Goal: Task Accomplishment & Management: Complete application form

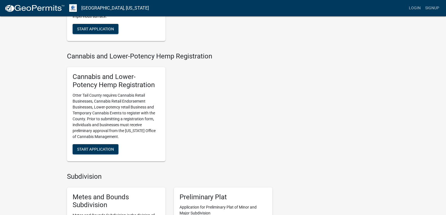
scroll to position [506, 0]
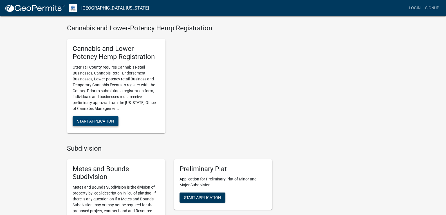
click at [106, 122] on span "Start Application" at bounding box center [95, 121] width 37 height 5
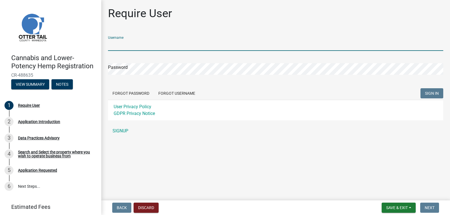
click at [145, 44] on input "Username" at bounding box center [275, 45] width 335 height 12
click at [145, 46] on input "Username" at bounding box center [275, 45] width 335 height 12
type input "ottertail"
click at [177, 93] on button "Forgot Username" at bounding box center [177, 93] width 46 height 10
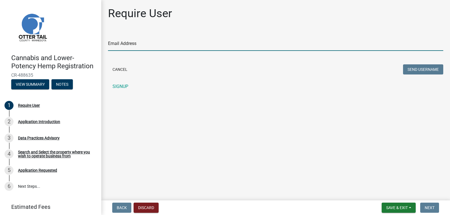
click at [154, 42] on input "Email Address" at bounding box center [275, 45] width 335 height 12
type input "[PERSON_NAME][EMAIL_ADDRESS][PERSON_NAME][DOMAIN_NAME]"
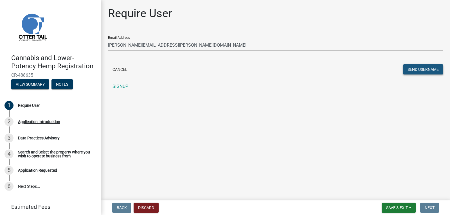
click at [412, 70] on button "Send Username" at bounding box center [423, 69] width 40 height 10
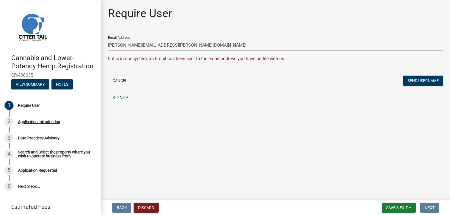
click at [128, 96] on link "SIGNUP" at bounding box center [275, 97] width 335 height 11
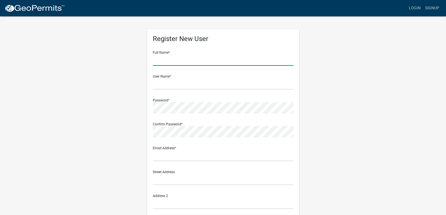
click at [181, 60] on input "text" at bounding box center [223, 60] width 141 height 12
click at [114, 77] on div "Register New User Full Name * User Name * Password * Confirm Password * Email A…" at bounding box center [223, 166] width 321 height 301
click at [185, 61] on input "text" at bounding box center [223, 60] width 141 height 12
click at [192, 61] on input "[PERSON_NAME]" at bounding box center [223, 60] width 141 height 12
type input "[PERSON_NAME]"
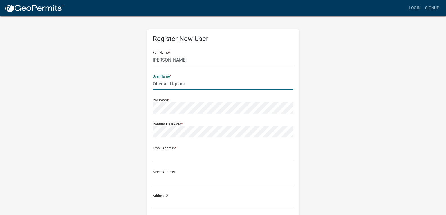
type input "Ottertail.Liquors"
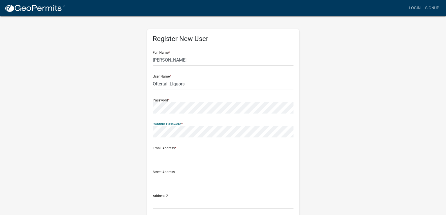
click at [176, 164] on form "Full Name * Tyler Currie User Name * Ottertail.Liquors Password * Confirm Passw…" at bounding box center [223, 166] width 141 height 241
click at [177, 157] on input "text" at bounding box center [223, 156] width 141 height 12
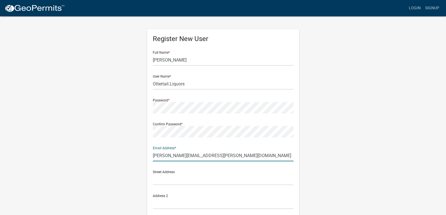
type input "[PERSON_NAME][EMAIL_ADDRESS][PERSON_NAME][DOMAIN_NAME]"
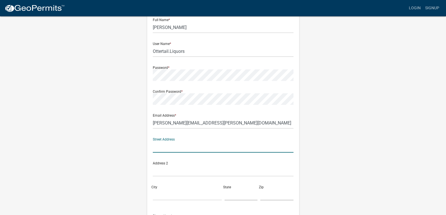
scroll to position [84, 0]
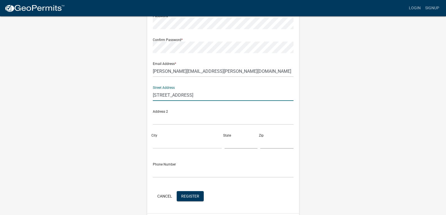
type input "328a mn hwy 78 N"
click at [167, 142] on input "City" at bounding box center [187, 143] width 69 height 12
type input "Ottertail"
type input "MN"
type input "56571"
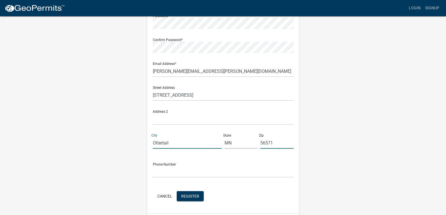
type input "2183676999"
click at [135, 152] on div "Register New User Full Name * Tyler Currie User Name * Ottertail.Liquors Passwo…" at bounding box center [223, 81] width 321 height 301
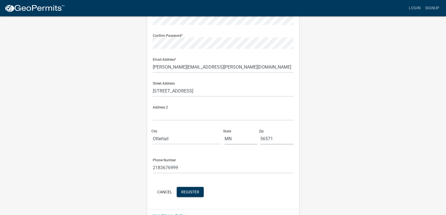
scroll to position [102, 0]
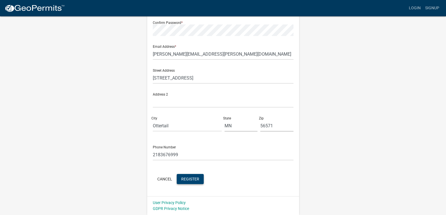
click at [190, 176] on button "Register" at bounding box center [190, 179] width 27 height 10
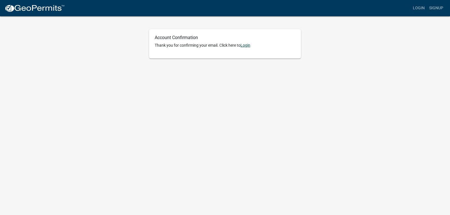
click at [246, 46] on link "Login" at bounding box center [245, 45] width 10 height 5
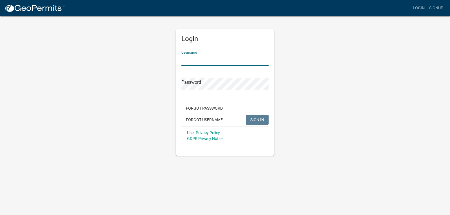
click at [225, 61] on input "Username" at bounding box center [224, 60] width 87 height 12
type input "Ottertail.liquors"
click at [246, 115] on button "SIGN IN" at bounding box center [257, 120] width 23 height 10
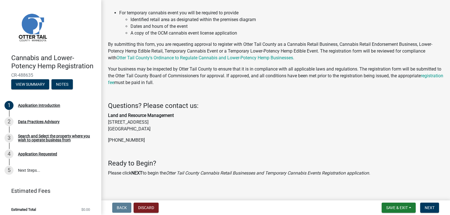
scroll to position [109, 0]
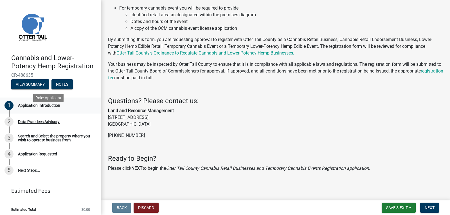
click at [43, 110] on div "1 Application Introduction" at bounding box center [49, 105] width 88 height 9
click at [425, 207] on span "Next" at bounding box center [430, 208] width 10 height 5
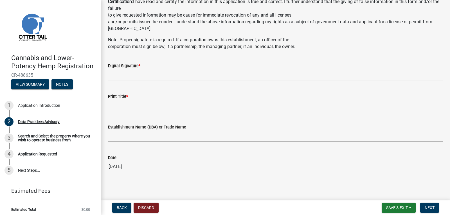
scroll to position [297, 0]
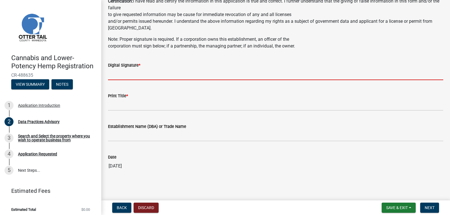
click at [164, 74] on input "Digital Signature *" at bounding box center [275, 75] width 335 height 12
drag, startPoint x: 160, startPoint y: 69, endPoint x: 161, endPoint y: 78, distance: 8.8
click at [161, 78] on input "Digital Signature *" at bounding box center [275, 75] width 335 height 12
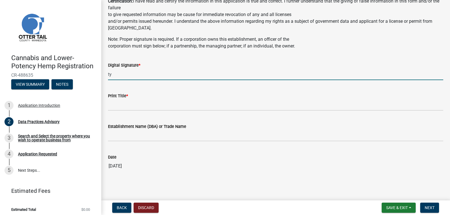
type input "t"
type input "[PERSON_NAME]"
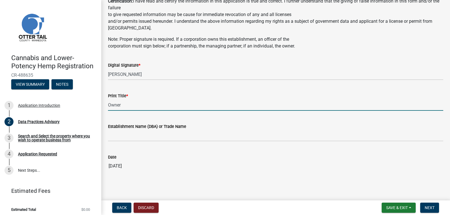
type input "Owner"
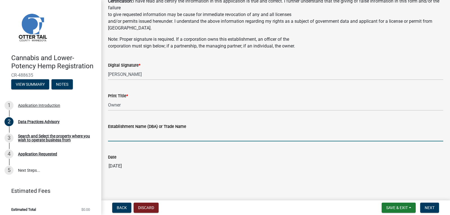
click at [185, 136] on input "Establishment Name (DBA) or Trade Name" at bounding box center [275, 136] width 335 height 12
type input "Ottertail Liquors LLC"
click at [431, 208] on span "Next" at bounding box center [430, 208] width 10 height 5
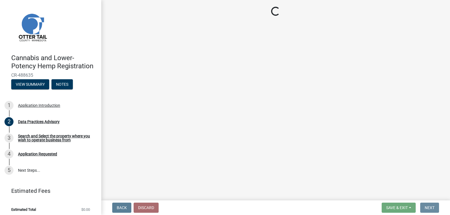
scroll to position [0, 0]
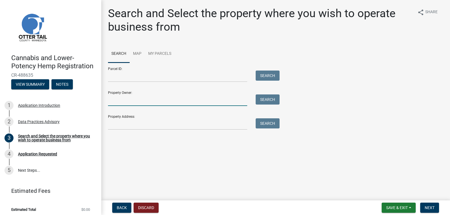
click at [222, 101] on input "Property Owner:" at bounding box center [177, 101] width 139 height 12
type input "[PERSON_NAME] Ottertail Properties"
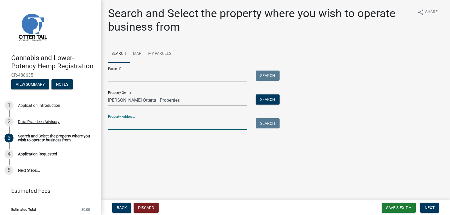
click at [174, 130] on input "Property Address:" at bounding box center [177, 124] width 139 height 12
type input "[STREET_ADDRESS]"
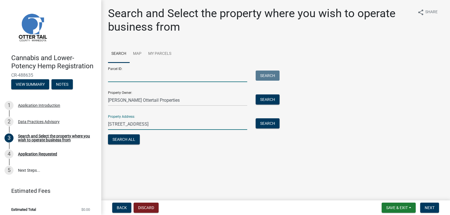
click at [167, 78] on input "Parcel ID:" at bounding box center [177, 77] width 139 height 12
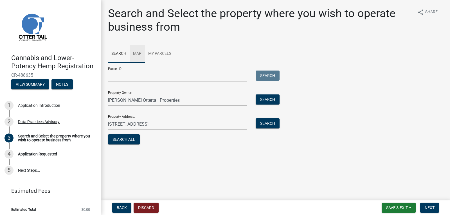
click at [140, 54] on link "Map" at bounding box center [137, 54] width 15 height 18
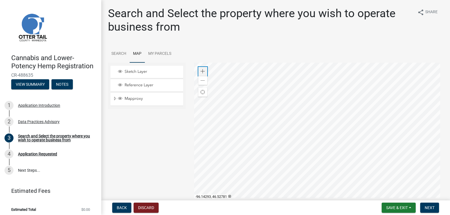
click at [202, 71] on span at bounding box center [203, 71] width 5 height 5
click at [216, 125] on div at bounding box center [318, 133] width 249 height 141
click at [230, 148] on div at bounding box center [318, 133] width 249 height 141
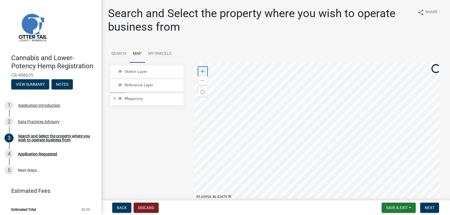
click at [203, 74] on div "Zoom in" at bounding box center [202, 71] width 9 height 9
click at [203, 72] on span at bounding box center [203, 71] width 5 height 5
click at [276, 178] on div at bounding box center [318, 133] width 249 height 141
click at [290, 170] on div at bounding box center [318, 133] width 249 height 141
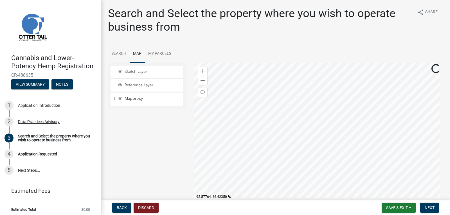
click at [309, 180] on div at bounding box center [318, 133] width 249 height 141
click at [298, 166] on div at bounding box center [318, 133] width 249 height 141
click at [260, 174] on div at bounding box center [318, 133] width 249 height 141
click at [230, 63] on div at bounding box center [318, 133] width 249 height 141
click at [203, 71] on span at bounding box center [203, 71] width 5 height 5
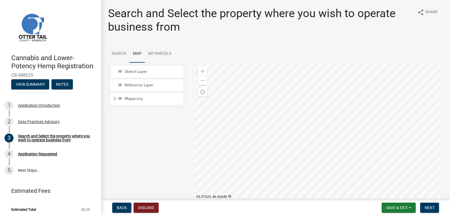
click at [230, 141] on div at bounding box center [318, 133] width 249 height 141
click at [368, 156] on div at bounding box center [318, 133] width 249 height 141
click at [345, 163] on div at bounding box center [318, 133] width 249 height 141
click at [378, 167] on div at bounding box center [318, 133] width 249 height 141
click at [201, 82] on span at bounding box center [203, 80] width 5 height 5
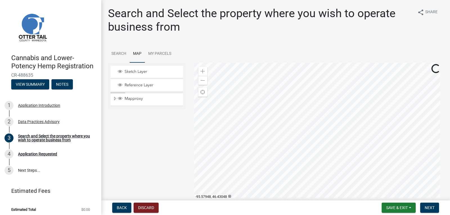
click at [287, 154] on div at bounding box center [318, 133] width 249 height 141
click at [290, 168] on div at bounding box center [318, 133] width 249 height 141
click at [300, 182] on div at bounding box center [318, 133] width 249 height 141
click at [282, 172] on div at bounding box center [318, 133] width 249 height 141
click at [202, 74] on div "Zoom in" at bounding box center [202, 71] width 9 height 9
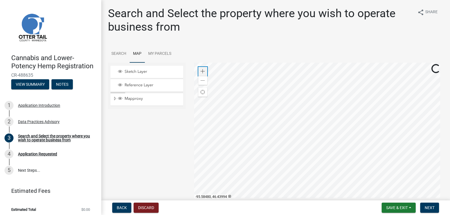
click at [202, 74] on div "Zoom in" at bounding box center [202, 71] width 9 height 9
click at [342, 76] on div at bounding box center [318, 133] width 249 height 141
click at [349, 121] on div at bounding box center [318, 133] width 249 height 141
click at [204, 71] on div "Zoom in" at bounding box center [202, 71] width 9 height 9
click at [285, 94] on div at bounding box center [318, 133] width 249 height 141
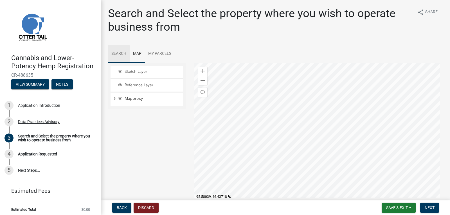
click at [127, 53] on link "Search" at bounding box center [119, 54] width 22 height 18
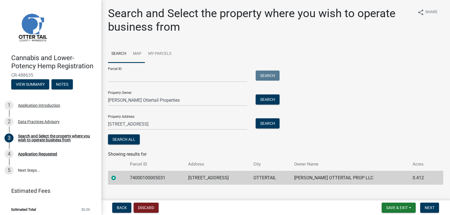
click at [142, 53] on link "Map" at bounding box center [137, 54] width 15 height 18
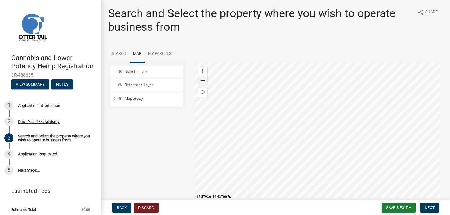
click at [311, 135] on div at bounding box center [318, 133] width 249 height 141
click at [399, 210] on span "Save & Exit" at bounding box center [397, 208] width 22 height 5
click at [386, 177] on button "Save" at bounding box center [393, 180] width 45 height 14
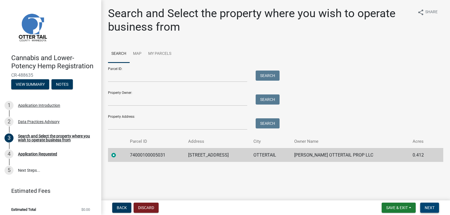
click at [430, 208] on span "Next" at bounding box center [430, 208] width 10 height 5
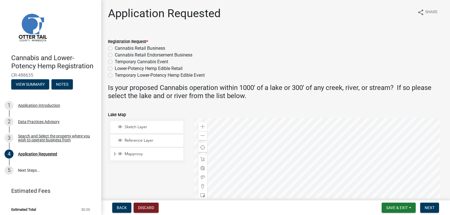
click at [115, 50] on label "Cannabis Retail Business" at bounding box center [140, 48] width 50 height 7
click at [115, 49] on input "Cannabis Retail Business" at bounding box center [117, 47] width 4 height 4
radio input "true"
click at [115, 68] on label "Lower-Potency Hemp Edible Retail" at bounding box center [149, 68] width 68 height 7
click at [115, 68] on input "Lower-Potency Hemp Edible Retail" at bounding box center [117, 67] width 4 height 4
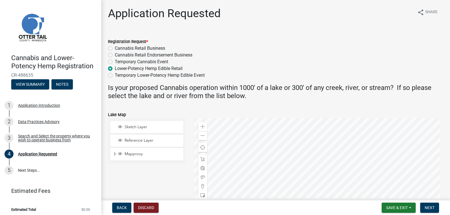
radio input "true"
drag, startPoint x: 244, startPoint y: 76, endPoint x: 250, endPoint y: 70, distance: 8.4
click at [250, 70] on div "Registration Request * Cannabis Retail Business Cannabis Retail Endorsement Bus…" at bounding box center [275, 58] width 335 height 41
click at [232, 70] on div "Lower-Potency Hemp Edible Retail" at bounding box center [275, 68] width 335 height 7
click at [427, 208] on span "Next" at bounding box center [430, 208] width 10 height 5
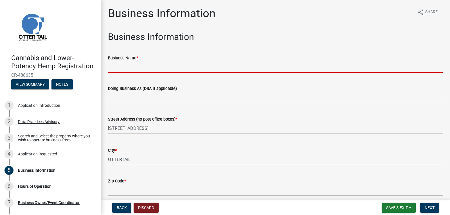
click at [168, 66] on input "Business Name *" at bounding box center [275, 67] width 335 height 12
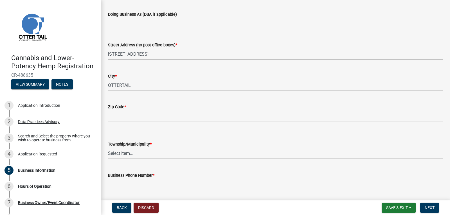
scroll to position [84, 0]
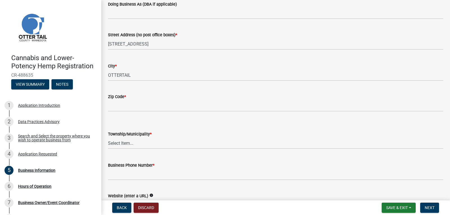
type input "Ottertail Liquors"
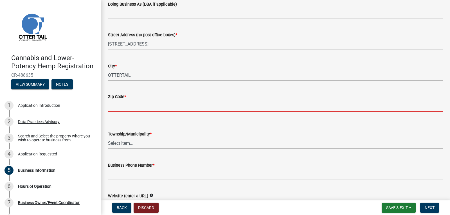
click at [163, 106] on input "Zip Code *" at bounding box center [275, 106] width 335 height 12
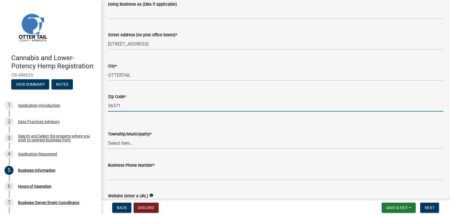
type input "56571"
click at [216, 138] on select "Select Item... [GEOGRAPHIC_DATA] [GEOGRAPHIC_DATA] [GEOGRAPHIC_DATA] [GEOGRAPHI…" at bounding box center [275, 144] width 335 height 12
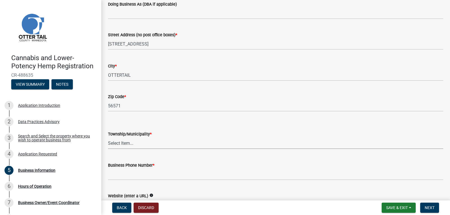
click at [155, 145] on select "Select Item... [GEOGRAPHIC_DATA] [GEOGRAPHIC_DATA] [GEOGRAPHIC_DATA] [GEOGRAPHI…" at bounding box center [275, 144] width 335 height 12
click at [108, 138] on select "Select Item... [GEOGRAPHIC_DATA] [GEOGRAPHIC_DATA] [GEOGRAPHIC_DATA] [GEOGRAPHI…" at bounding box center [275, 144] width 335 height 12
select select "ded5d9be-48a1-404b-8f76-4f06390963e5"
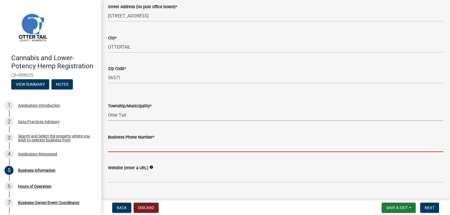
click at [163, 146] on input "Business Phone Number *" at bounding box center [275, 147] width 335 height 12
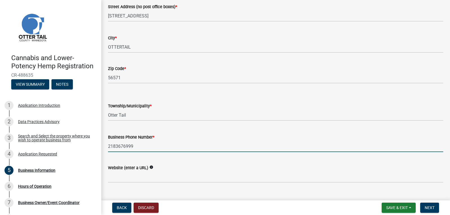
type input "2183676999"
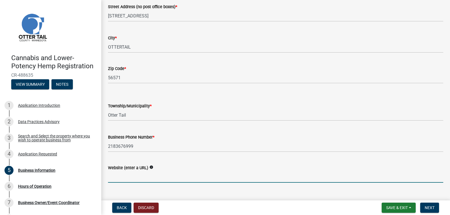
click at [126, 178] on input "Website (enter a URL)" at bounding box center [275, 177] width 335 height 12
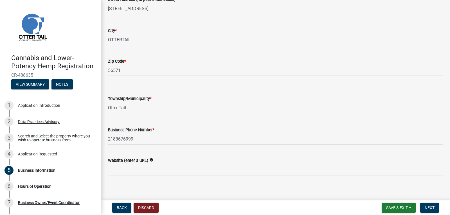
scroll to position [123, 0]
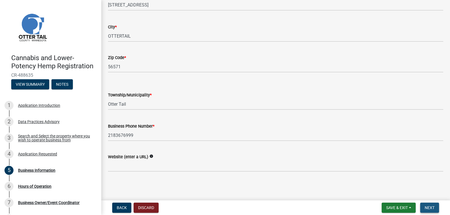
click at [430, 207] on span "Next" at bounding box center [430, 208] width 10 height 5
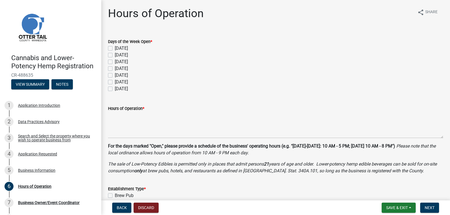
click at [115, 49] on label "[DATE]" at bounding box center [121, 48] width 13 height 7
click at [115, 49] on input "[DATE]" at bounding box center [117, 47] width 4 height 4
checkbox input "true"
checkbox input "false"
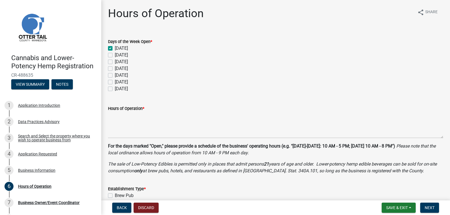
checkbox input "false"
click at [115, 55] on label "[DATE]" at bounding box center [121, 55] width 13 height 7
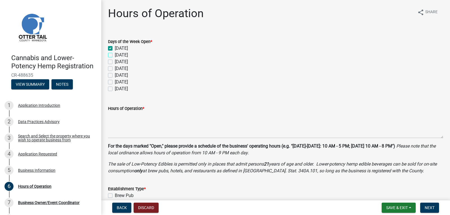
click at [115, 55] on input "[DATE]" at bounding box center [117, 54] width 4 height 4
checkbox input "true"
checkbox input "false"
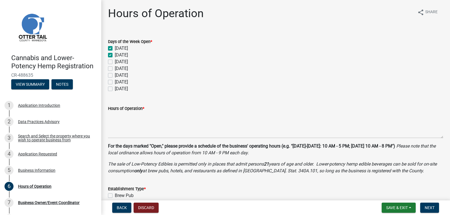
checkbox input "false"
click at [115, 62] on label "[DATE]" at bounding box center [121, 62] width 13 height 7
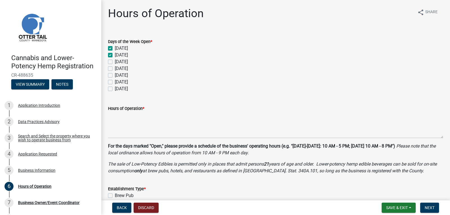
click at [115, 62] on input "[DATE]" at bounding box center [117, 61] width 4 height 4
checkbox input "true"
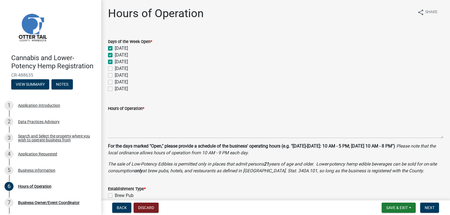
checkbox input "false"
click at [115, 69] on label "[DATE]" at bounding box center [121, 68] width 13 height 7
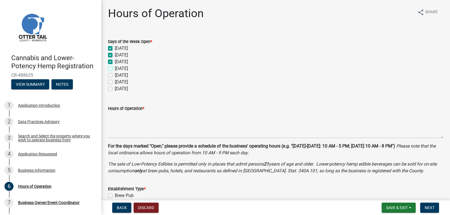
click at [115, 69] on input "[DATE]" at bounding box center [117, 67] width 4 height 4
checkbox input "true"
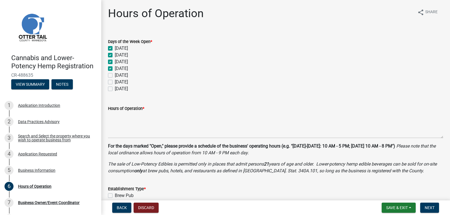
checkbox input "true"
checkbox input "false"
click at [115, 74] on label "[DATE]" at bounding box center [121, 75] width 13 height 7
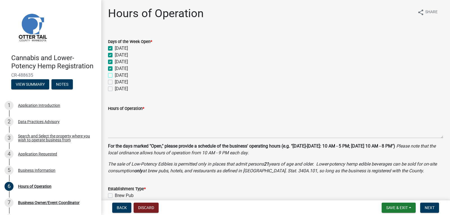
click at [115, 74] on input "[DATE]" at bounding box center [117, 74] width 4 height 4
checkbox input "true"
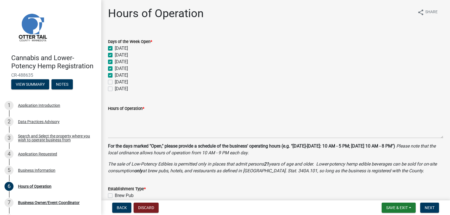
checkbox input "true"
checkbox input "false"
click at [115, 82] on label "[DATE]" at bounding box center [121, 82] width 13 height 7
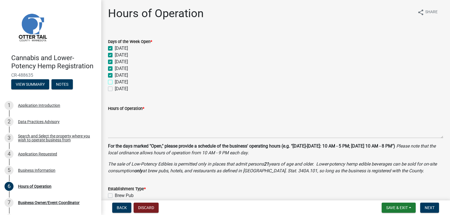
click at [115, 82] on input "[DATE]" at bounding box center [117, 81] width 4 height 4
checkbox input "true"
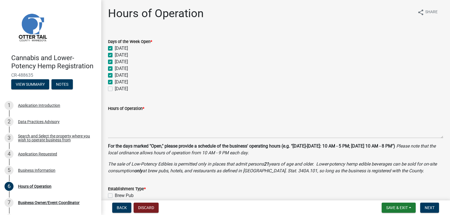
checkbox input "true"
click at [115, 90] on label "[DATE]" at bounding box center [121, 89] width 13 height 7
click at [115, 89] on input "[DATE]" at bounding box center [117, 88] width 4 height 4
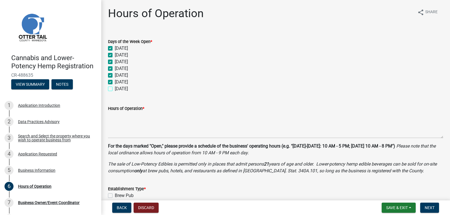
checkbox input "true"
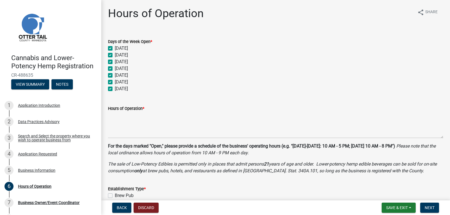
checkbox input "true"
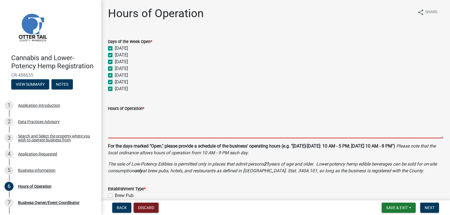
click at [149, 127] on textarea "Hours of Operation *" at bounding box center [275, 125] width 335 height 26
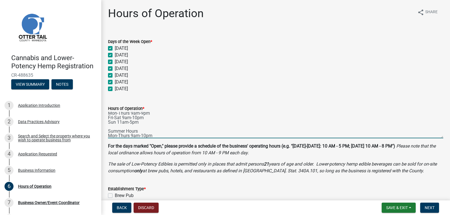
scroll to position [12, 0]
click at [131, 131] on textarea "Fall-Winter Mon-Thurs 9am-9pm Fri-Sat 9am-10pm Sun 11am-5pm Summer Hours Mon-Th…" at bounding box center [275, 125] width 335 height 26
click at [151, 131] on textarea "Fall-Winter Mon-Thurs 9am-9pm Fri-Sat 9am-10pm Sun 11am-5pm Summer Hours Mon-Sa…" at bounding box center [275, 125] width 335 height 26
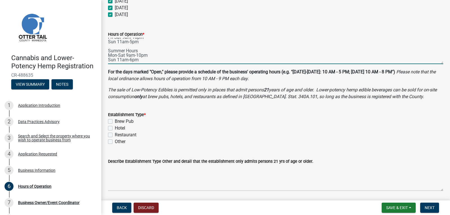
scroll to position [84, 0]
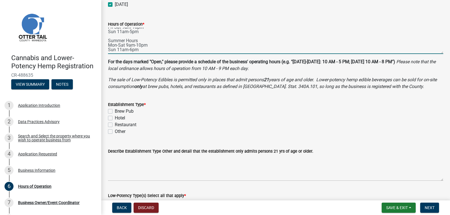
type textarea "Fall-Winter Mon-Thurs 9am-9pm Fri-Sat 9am-10pm Sun 11am-5pm Summer Hours Mon-Sa…"
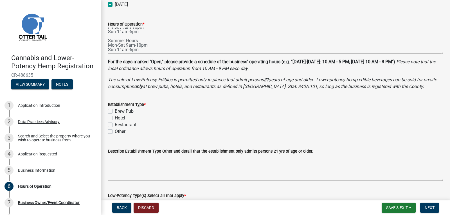
click at [115, 132] on label "Other" at bounding box center [120, 131] width 11 height 7
click at [115, 132] on input "Other" at bounding box center [117, 130] width 4 height 4
checkbox input "true"
checkbox input "false"
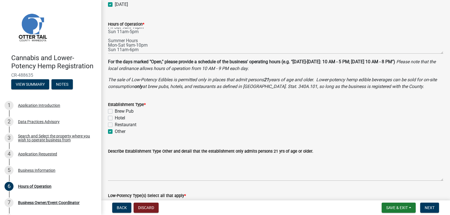
checkbox input "false"
checkbox input "true"
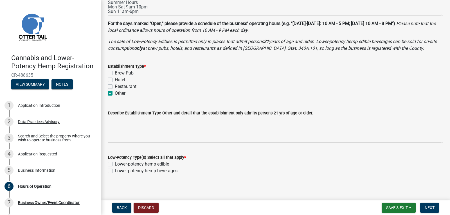
scroll to position [126, 0]
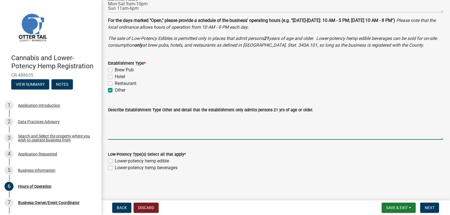
click at [174, 122] on textarea "Describe Establishment Type Other and detail that the establishment only admits…" at bounding box center [275, 126] width 335 height 26
type textarea "Off Sale Liquor Store"
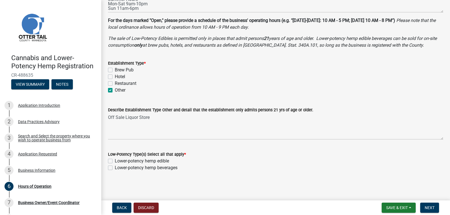
click at [115, 167] on label "Lower-potency hemp beverages" at bounding box center [146, 168] width 63 height 7
click at [115, 167] on input "Lower-potency hemp beverages" at bounding box center [117, 167] width 4 height 4
checkbox input "true"
checkbox input "false"
checkbox input "true"
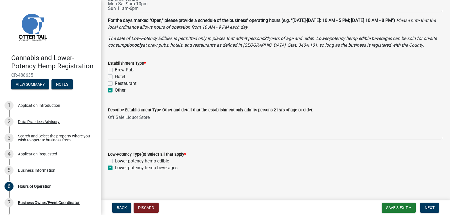
click at [115, 161] on label "Lower-potency hemp edible" at bounding box center [142, 161] width 54 height 7
click at [115, 161] on input "Lower-potency hemp edible" at bounding box center [117, 160] width 4 height 4
checkbox input "true"
click at [115, 162] on label "Lower-potency hemp edible" at bounding box center [142, 161] width 54 height 7
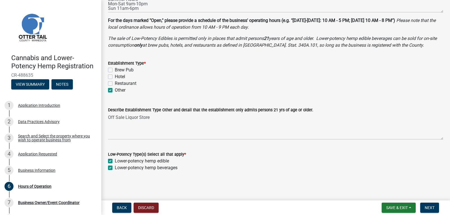
click at [115, 161] on input "Lower-potency hemp edible" at bounding box center [117, 160] width 4 height 4
checkbox input "false"
checkbox input "true"
click at [433, 207] on span "Next" at bounding box center [430, 208] width 10 height 5
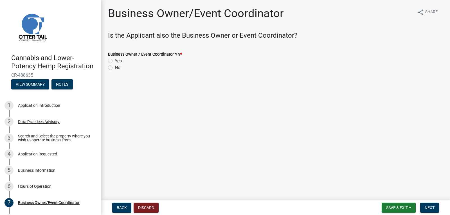
click at [115, 61] on label "Yes" at bounding box center [118, 61] width 7 height 7
click at [115, 61] on input "Yes" at bounding box center [117, 60] width 4 height 4
radio input "true"
click at [427, 209] on span "Next" at bounding box center [430, 208] width 10 height 5
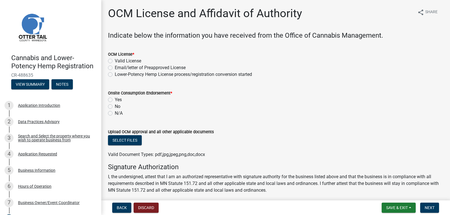
click at [115, 60] on label "Valid License" at bounding box center [128, 61] width 26 height 7
click at [115, 60] on input "Valid License" at bounding box center [117, 60] width 4 height 4
radio input "true"
click at [115, 106] on label "No" at bounding box center [118, 106] width 6 height 7
click at [115, 106] on input "No" at bounding box center [117, 105] width 4 height 4
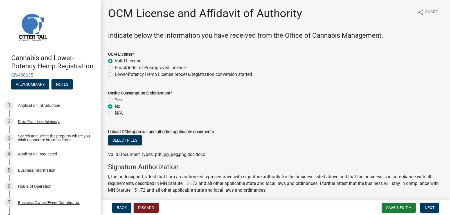
radio input "true"
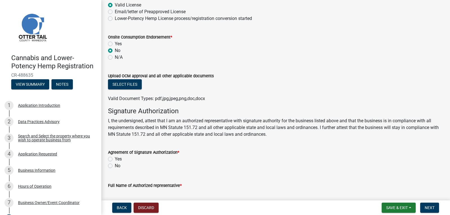
scroll to position [56, 0]
click at [115, 158] on label "Yes" at bounding box center [118, 159] width 7 height 7
click at [115, 158] on input "Yes" at bounding box center [117, 158] width 4 height 4
radio input "true"
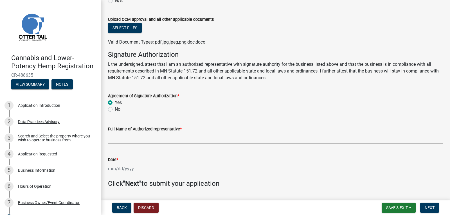
scroll to position [128, 0]
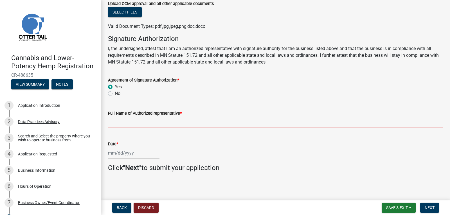
click at [143, 122] on input "Full Name of Authorized representative *" at bounding box center [275, 123] width 335 height 12
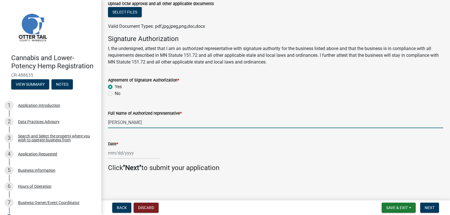
type input "[PERSON_NAME]"
select select "10"
select select "2025"
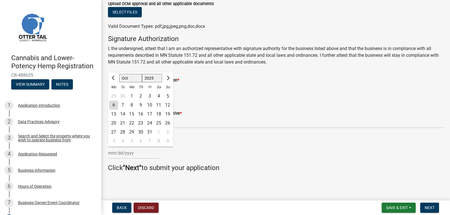
click at [211, 147] on div "Date *" at bounding box center [275, 144] width 335 height 7
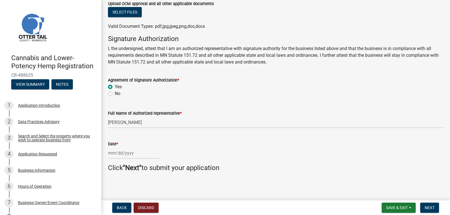
select select "10"
select select "2025"
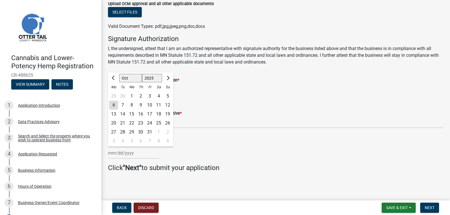
click at [114, 155] on input "Date *" at bounding box center [133, 153] width 51 height 12
click at [115, 105] on div "6" at bounding box center [113, 105] width 9 height 9
type input "[DATE]"
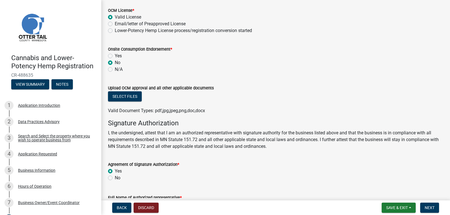
scroll to position [16, 0]
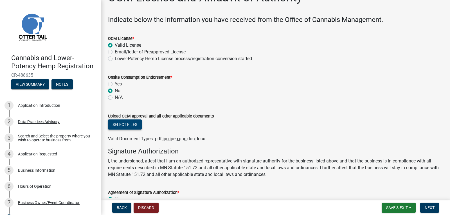
click at [133, 124] on button "Select files" at bounding box center [125, 125] width 34 height 10
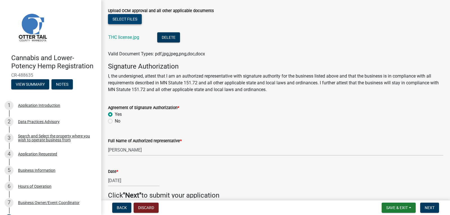
scroll to position [149, 0]
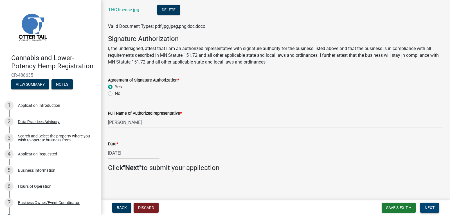
click at [431, 210] on span "Next" at bounding box center [430, 208] width 10 height 5
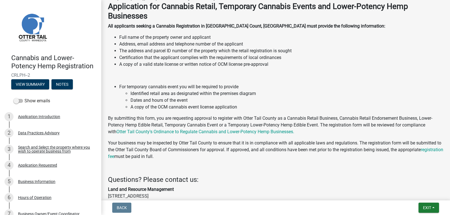
scroll to position [0, 0]
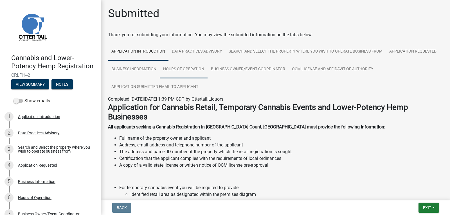
click at [208, 67] on link "Hours of Operation" at bounding box center [184, 69] width 48 height 18
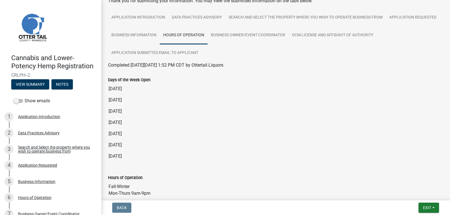
scroll to position [28, 0]
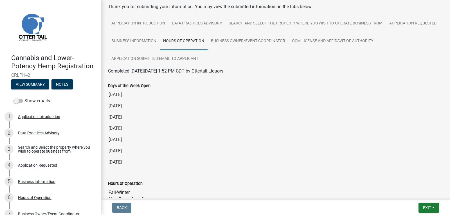
click at [129, 96] on input "[DATE]" at bounding box center [275, 94] width 335 height 11
click at [132, 96] on input "[DATE]" at bounding box center [275, 94] width 335 height 11
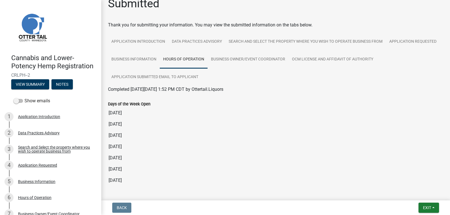
scroll to position [0, 0]
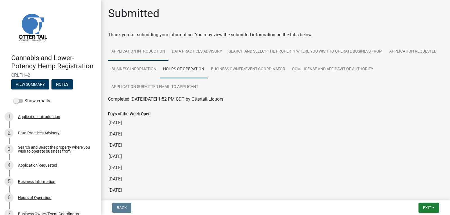
click at [142, 46] on link "Application Introduction" at bounding box center [138, 52] width 60 height 18
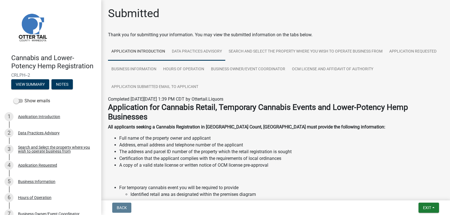
click at [182, 50] on link "Data Practices Advisory" at bounding box center [196, 52] width 57 height 18
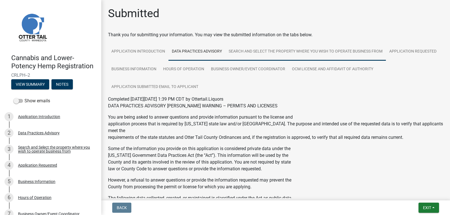
click at [245, 52] on link "Search and Select the property where you wish to operate business from" at bounding box center [305, 52] width 161 height 18
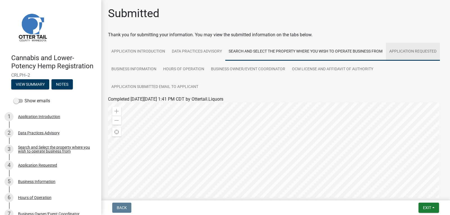
click at [386, 61] on link "Application Requested" at bounding box center [413, 52] width 54 height 18
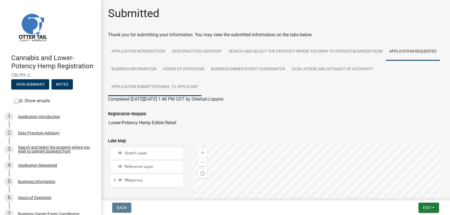
click at [182, 89] on link "Application Submitted Email to Applicant" at bounding box center [155, 87] width 94 height 18
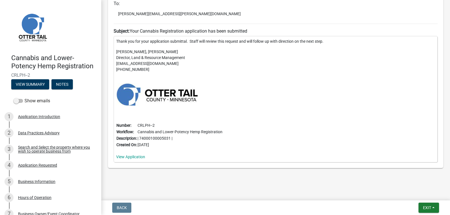
scroll to position [156, 0]
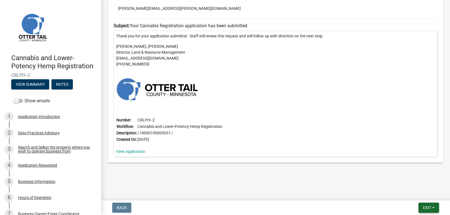
click at [426, 206] on span "Exit" at bounding box center [427, 208] width 8 height 5
click at [415, 195] on button "Save & Exit" at bounding box center [416, 193] width 45 height 14
